Goal: Task Accomplishment & Management: Complete application form

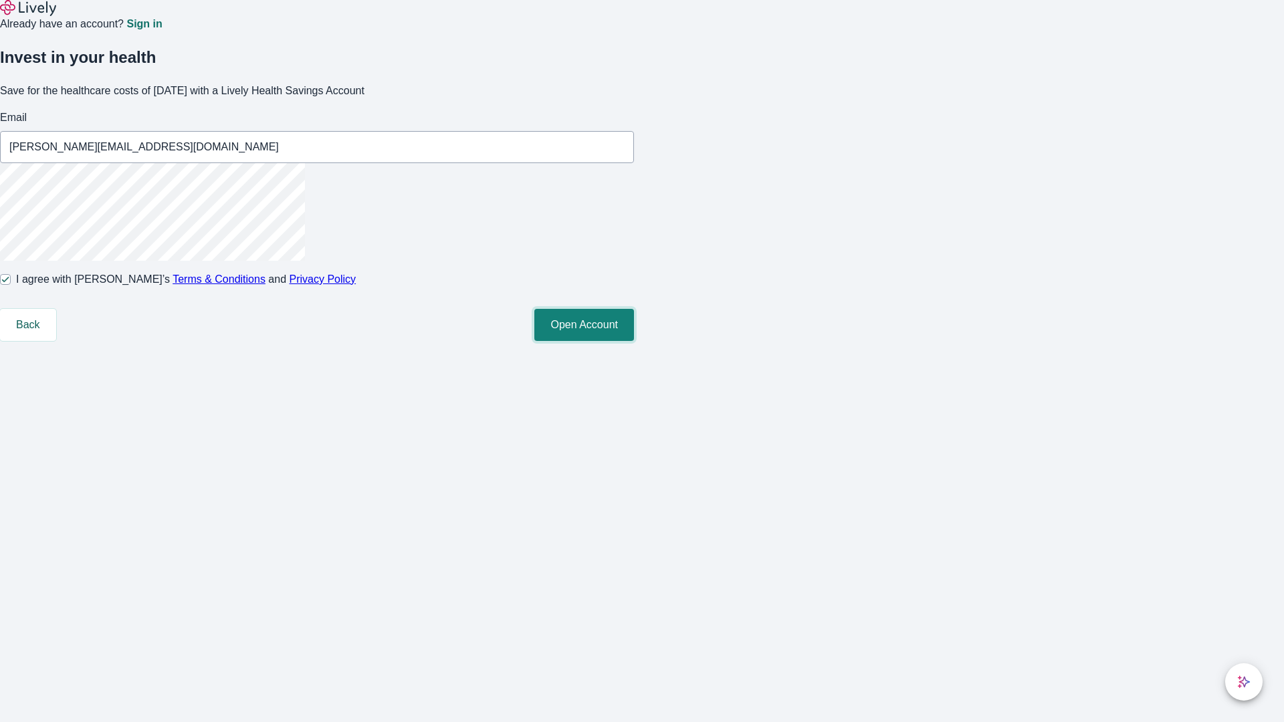
click at [634, 341] on button "Open Account" at bounding box center [585, 325] width 100 height 32
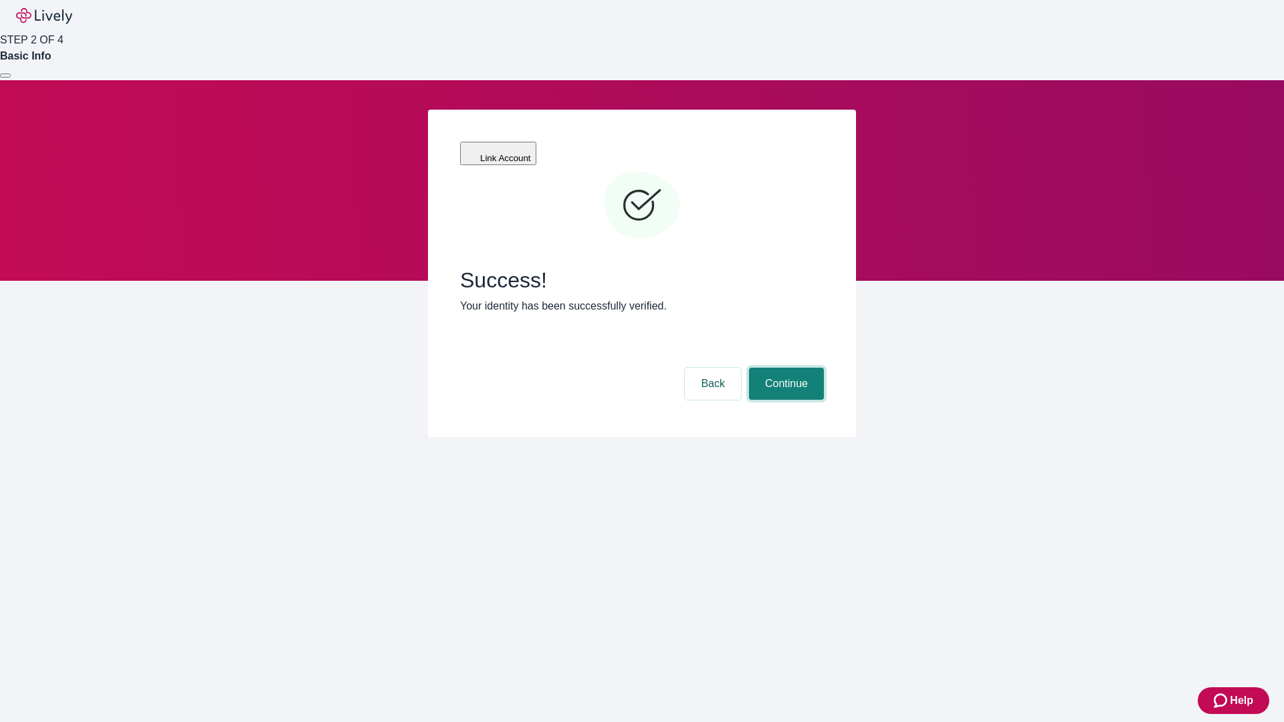
click at [785, 368] on button "Continue" at bounding box center [786, 384] width 75 height 32
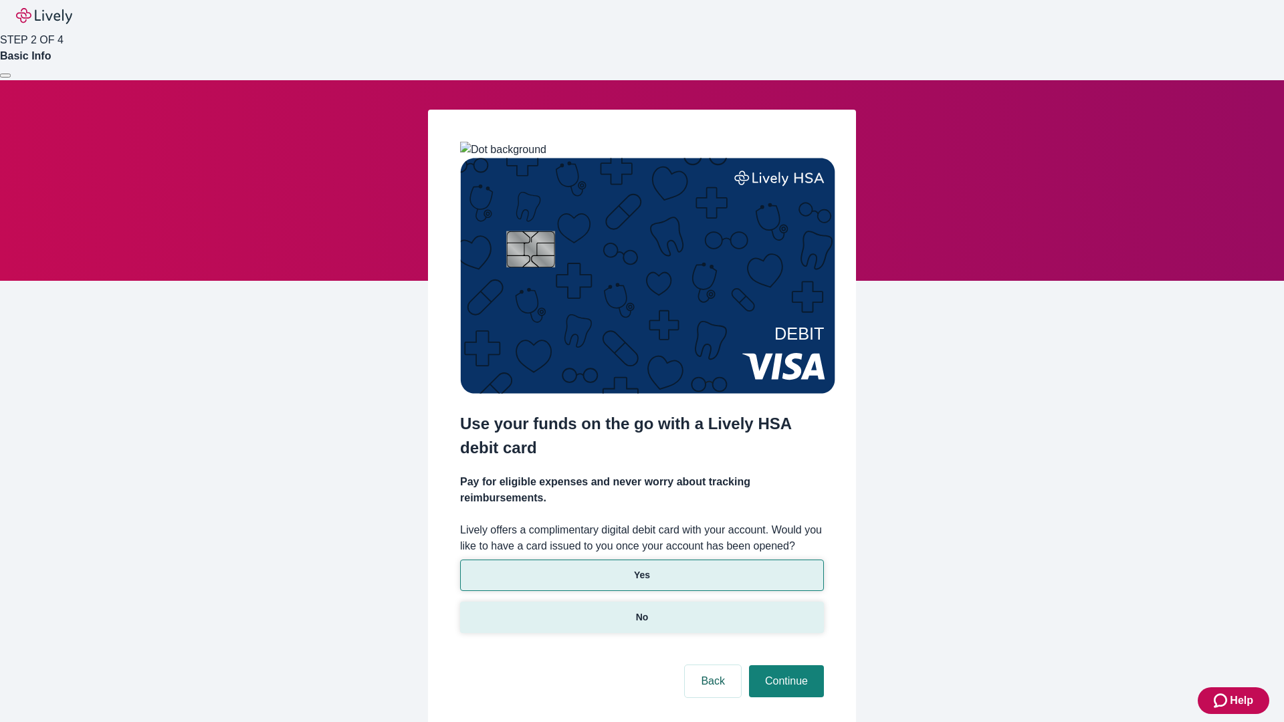
click at [642, 611] on p "No" at bounding box center [642, 618] width 13 height 14
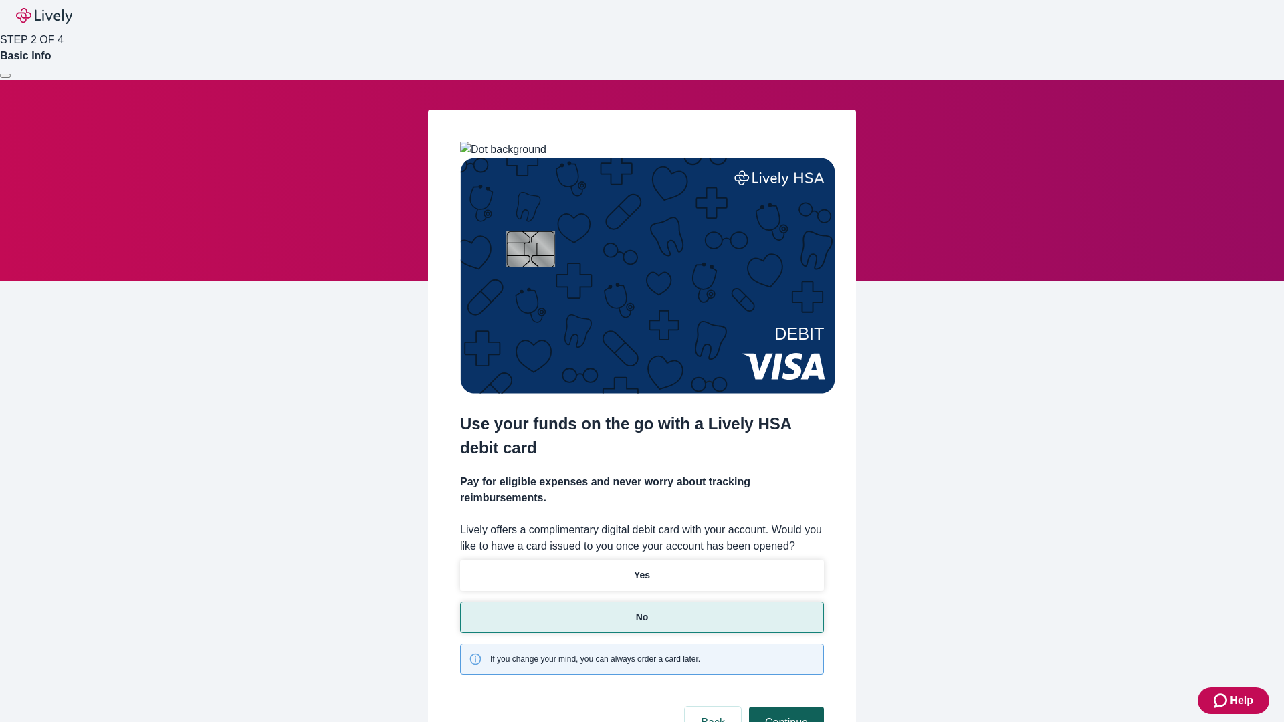
click at [785, 707] on button "Continue" at bounding box center [786, 723] width 75 height 32
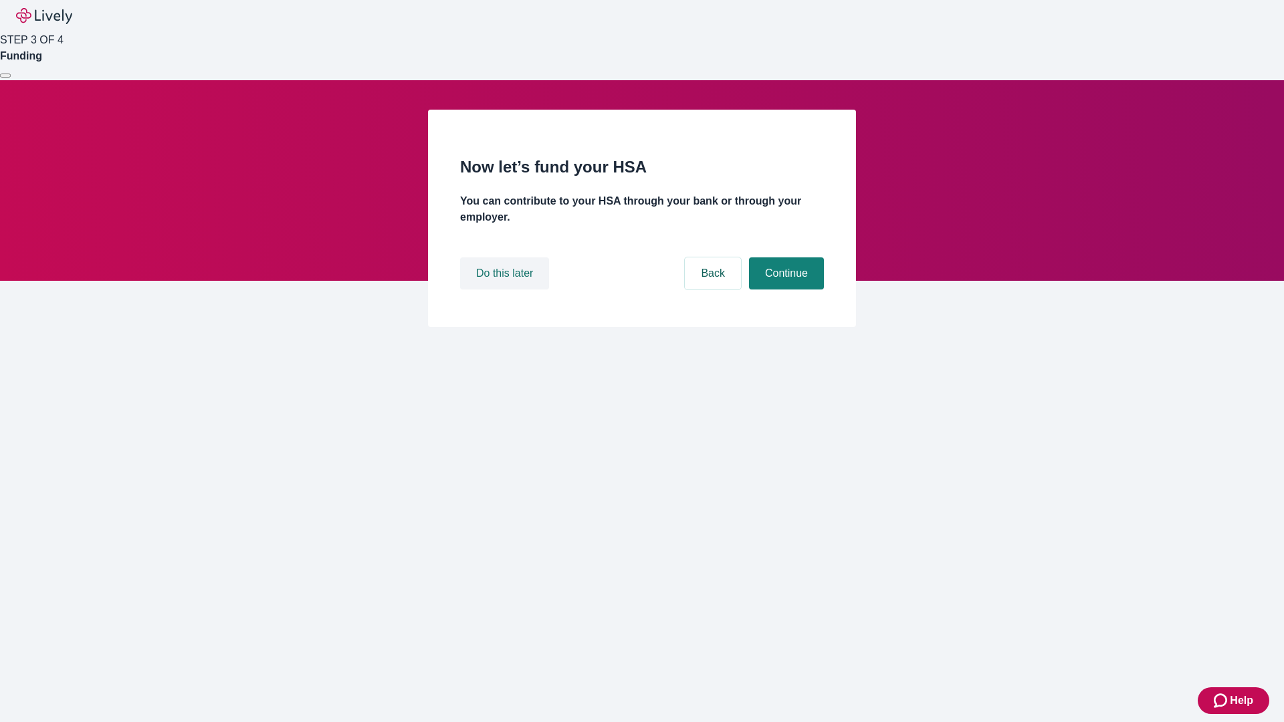
click at [506, 290] on button "Do this later" at bounding box center [504, 274] width 89 height 32
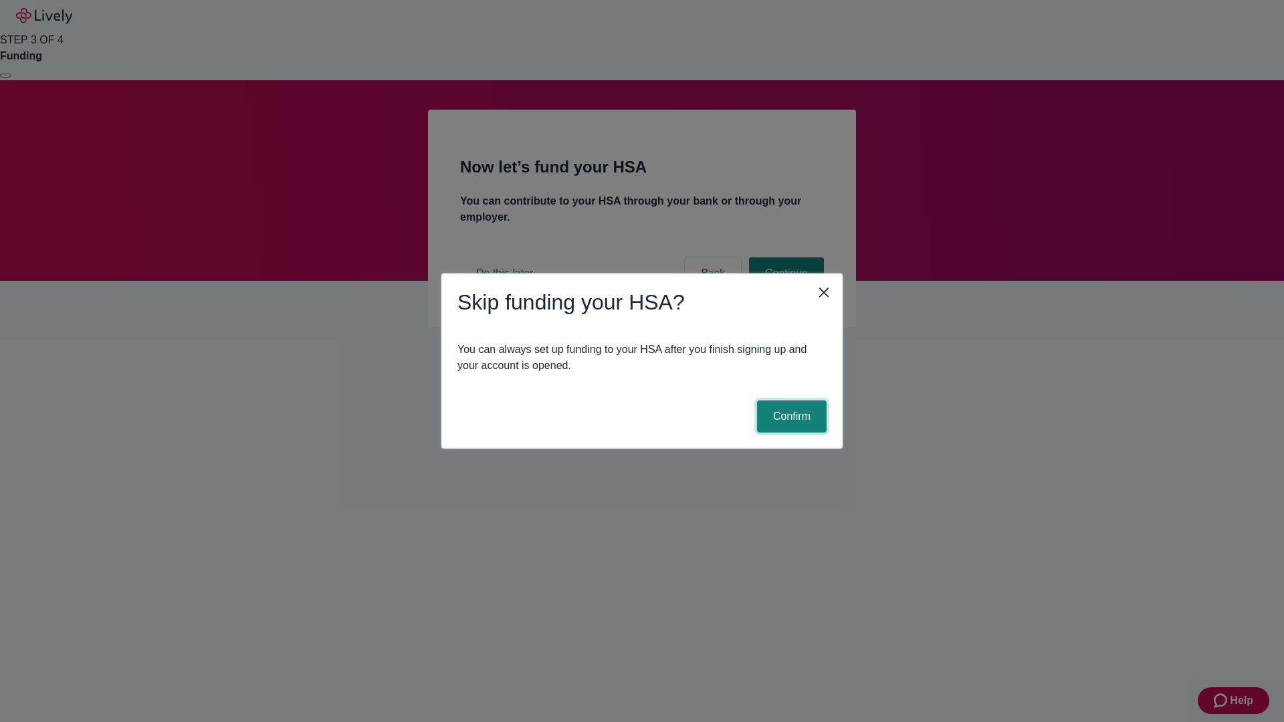
click at [790, 417] on button "Confirm" at bounding box center [792, 417] width 70 height 32
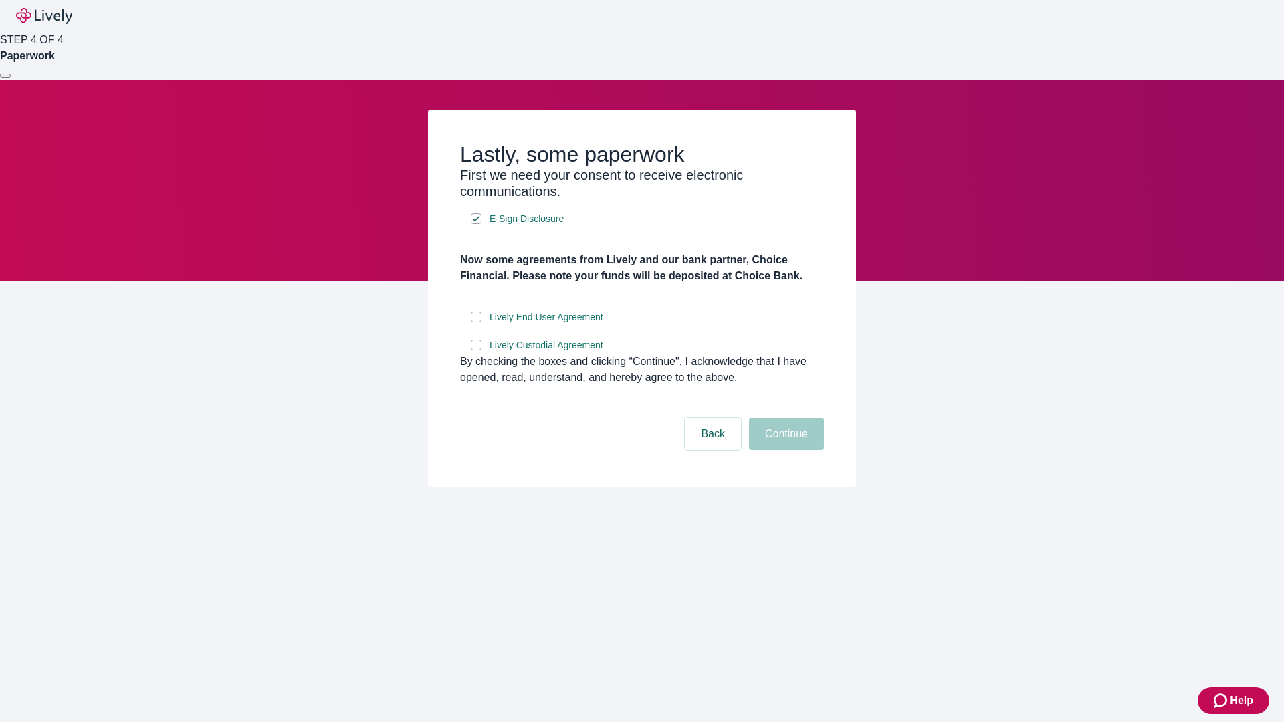
click at [476, 322] on input "Lively End User Agreement" at bounding box center [476, 317] width 11 height 11
checkbox input "true"
click at [476, 351] on input "Lively Custodial Agreement" at bounding box center [476, 345] width 11 height 11
checkbox input "true"
click at [785, 450] on button "Continue" at bounding box center [786, 434] width 75 height 32
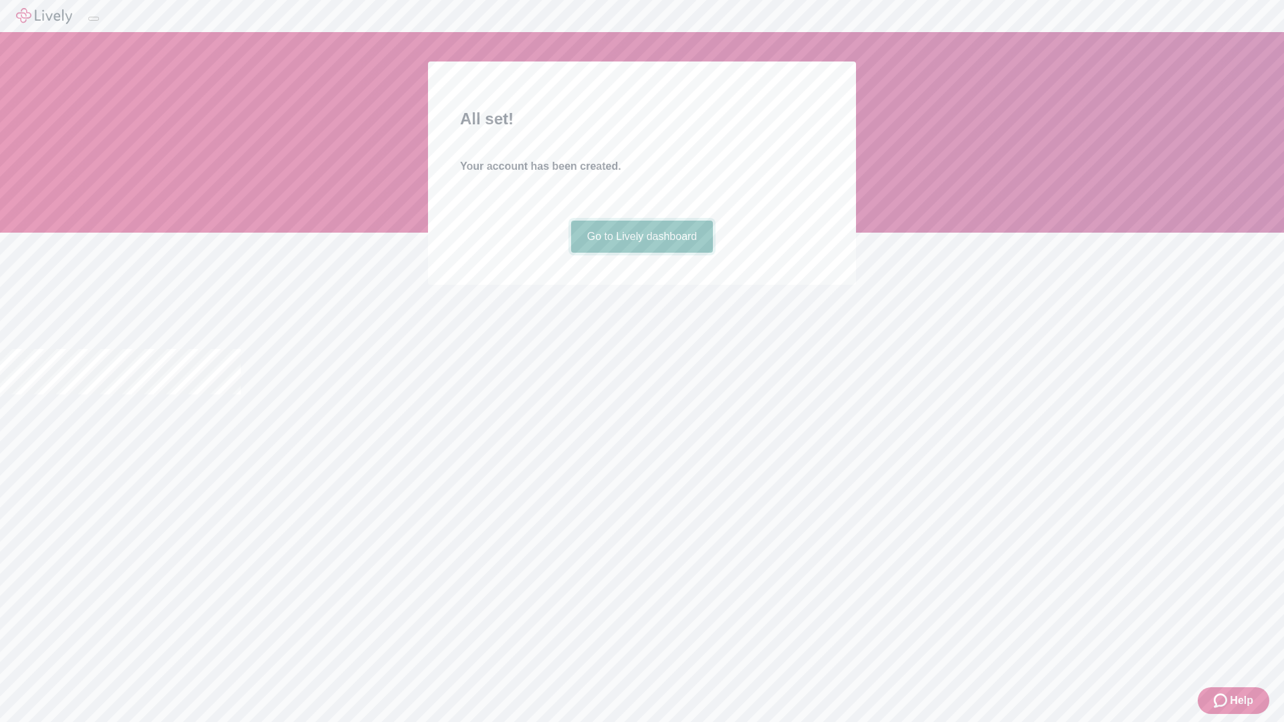
click at [642, 253] on link "Go to Lively dashboard" at bounding box center [642, 237] width 142 height 32
